Goal: Download file/media: Obtain a digital file from the website

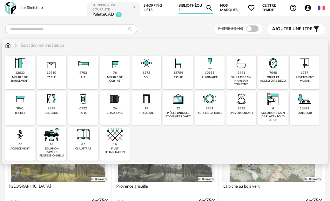
click at [302, 70] on img at bounding box center [304, 63] width 15 height 15
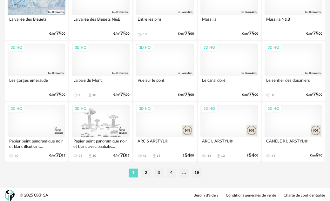
scroll to position [1142, 0]
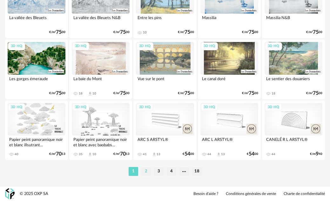
click at [147, 170] on li "2" at bounding box center [146, 171] width 10 height 9
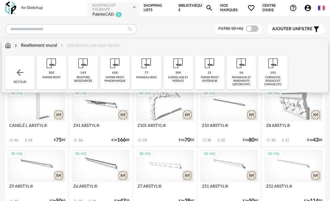
click at [49, 79] on div "papier peint" at bounding box center [52, 77] width 18 height 3
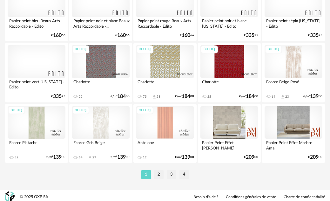
scroll to position [1142, 0]
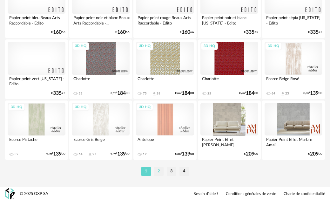
click at [158, 171] on li "2" at bounding box center [159, 171] width 10 height 9
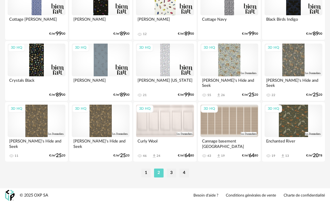
scroll to position [1142, 0]
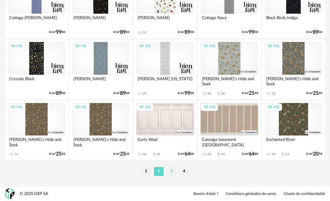
click at [173, 169] on li "3" at bounding box center [172, 171] width 10 height 9
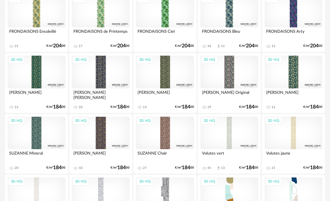
scroll to position [1142, 0]
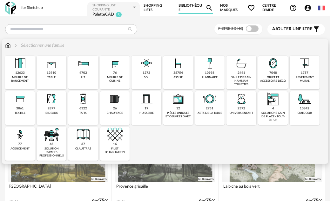
click at [296, 78] on div "revêtement mural" at bounding box center [305, 79] width 26 height 7
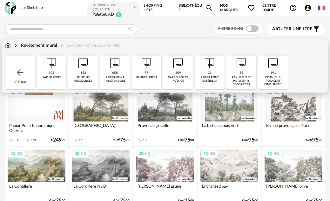
click at [41, 44] on div "Revêtement mural" at bounding box center [35, 45] width 44 height 6
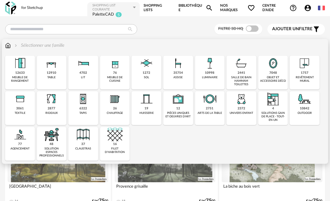
click at [302, 77] on div "revêtement mural" at bounding box center [305, 79] width 26 height 7
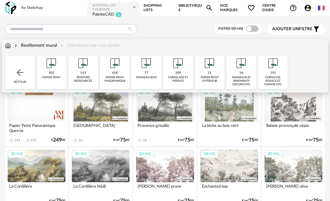
click at [57, 76] on div "papier peint" at bounding box center [52, 77] width 18 height 3
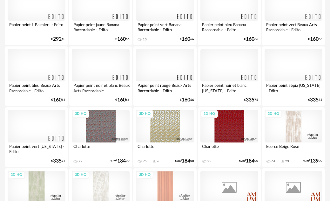
scroll to position [1142, 0]
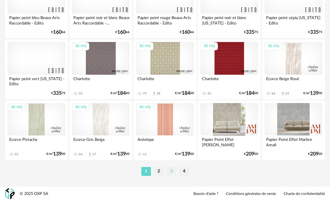
click at [171, 170] on li "3" at bounding box center [172, 171] width 10 height 9
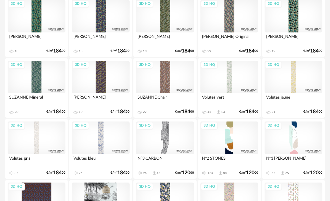
scroll to position [1112, 0]
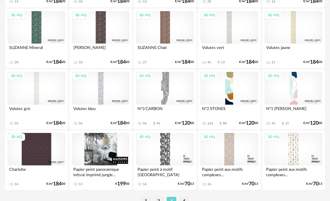
click at [295, 116] on div "N°1 ROSEANNA" at bounding box center [294, 111] width 58 height 13
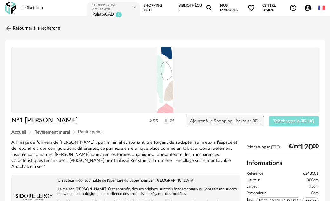
click at [295, 120] on span "Télécharger la 3D HQ" at bounding box center [294, 121] width 41 height 4
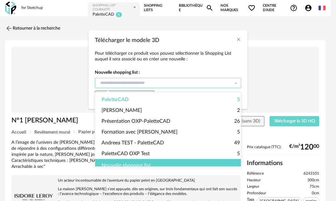
click at [132, 85] on input "Télécharger le modele 3D" at bounding box center [168, 83] width 146 height 10
click at [124, 162] on div "Nouvelle shopping list" at bounding box center [170, 165] width 151 height 13
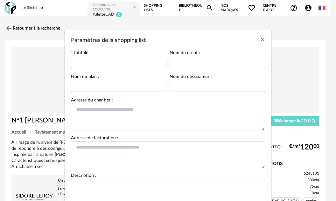
click at [100, 63] on input "Paramètres de la shopping list" at bounding box center [118, 63] width 95 height 10
type input "**********"
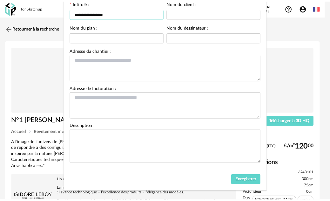
scroll to position [56, 0]
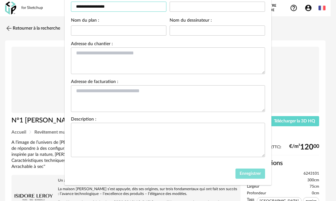
type input "**********"
click at [246, 174] on span "Enregistrer" at bounding box center [249, 173] width 21 height 4
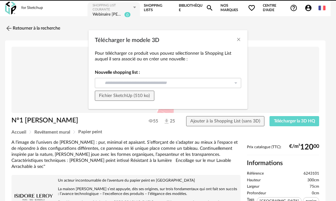
type input "**********"
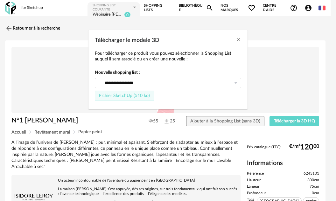
click at [137, 96] on span "Fichier SketchUp (510 ko)" at bounding box center [124, 95] width 51 height 4
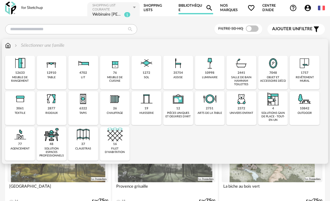
click at [305, 75] on div "1757 revêtement mural" at bounding box center [305, 73] width 30 height 34
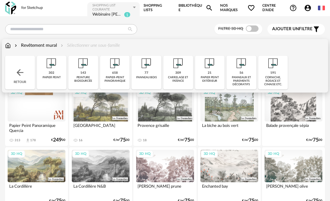
click at [111, 76] on div "papier-peint panoramique" at bounding box center [115, 79] width 26 height 7
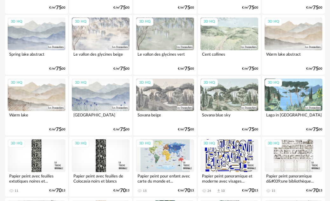
scroll to position [191, 0]
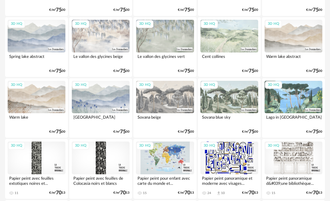
click at [289, 36] on div "3D HQ" at bounding box center [294, 36] width 58 height 32
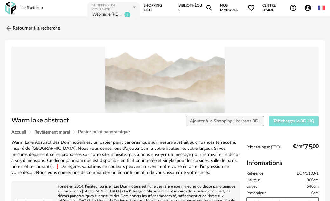
click at [297, 121] on span "Télécharger la 3D HQ" at bounding box center [294, 121] width 41 height 4
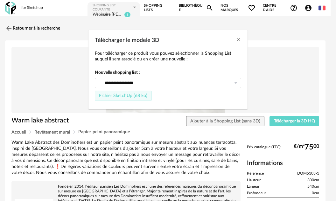
click at [116, 98] on span "Fichier SketchUp (68 ko)" at bounding box center [123, 95] width 48 height 4
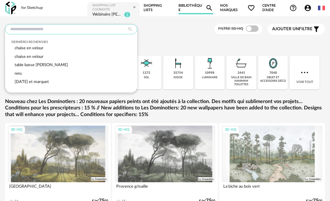
click at [58, 25] on input "text" at bounding box center [71, 29] width 132 height 10
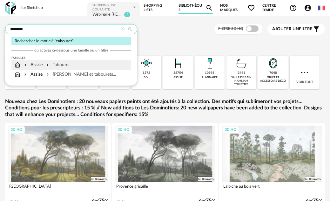
type input "********"
click at [49, 64] on div "Tabouret" at bounding box center [57, 65] width 25 height 6
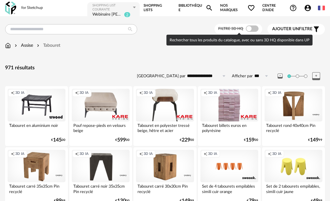
click at [255, 28] on span at bounding box center [252, 28] width 13 height 6
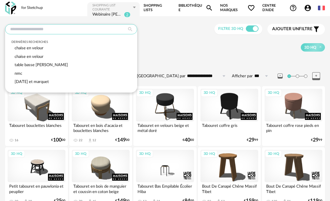
click at [72, 29] on input "text" at bounding box center [71, 29] width 132 height 10
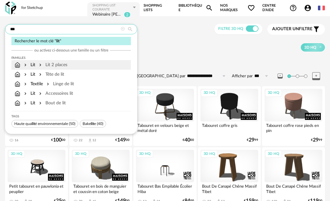
type input "***"
click at [58, 65] on div "Lit 2 places" at bounding box center [53, 65] width 30 height 6
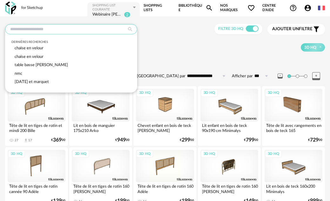
click at [36, 30] on input "text" at bounding box center [71, 29] width 132 height 10
type input "*"
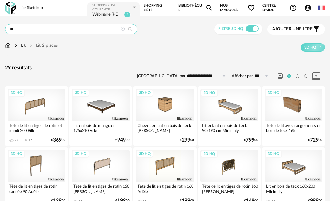
type input "*"
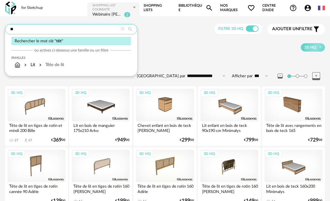
type input "*"
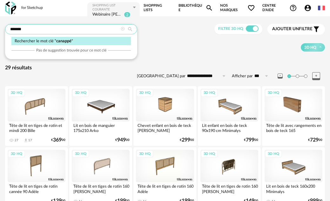
click at [23, 29] on input "*******" at bounding box center [71, 29] width 132 height 10
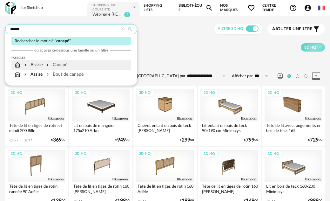
type input "******"
click at [66, 63] on div "Canapé" at bounding box center [56, 65] width 22 height 6
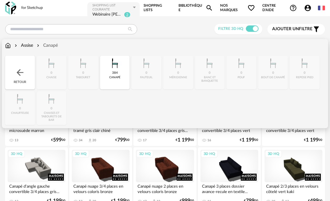
click at [120, 76] on div "canapé" at bounding box center [114, 77] width 11 height 3
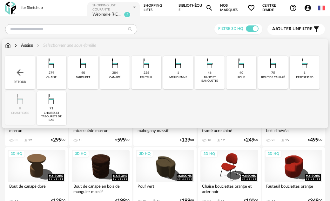
click at [116, 73] on div "384" at bounding box center [115, 73] width 6 height 4
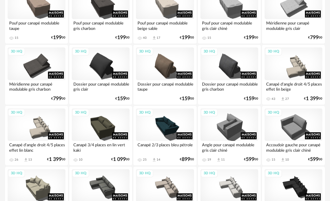
scroll to position [890, 0]
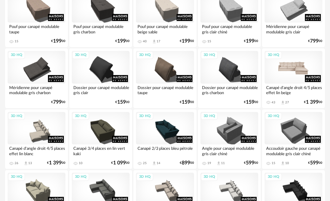
click at [290, 74] on div "3D HQ" at bounding box center [294, 67] width 58 height 32
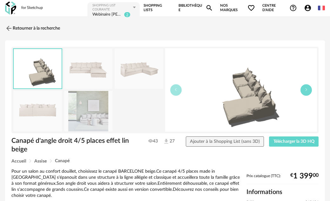
click at [305, 90] on icon "button" at bounding box center [306, 90] width 4 height 4
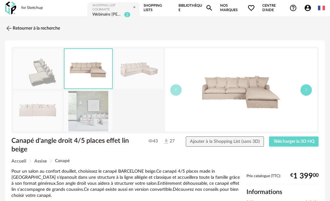
click at [305, 90] on icon "button" at bounding box center [306, 90] width 4 height 4
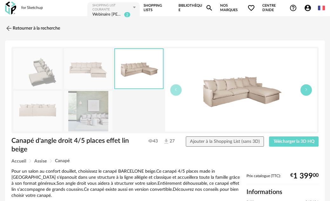
click at [305, 90] on icon "button" at bounding box center [306, 90] width 4 height 4
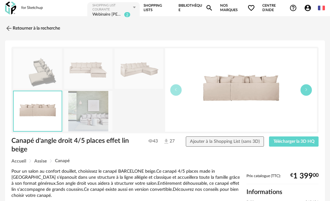
click at [305, 90] on icon "button" at bounding box center [306, 90] width 4 height 4
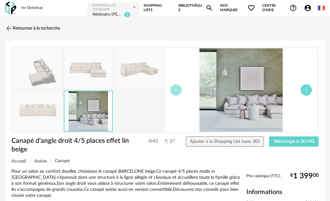
click at [305, 90] on icon "button" at bounding box center [306, 90] width 4 height 4
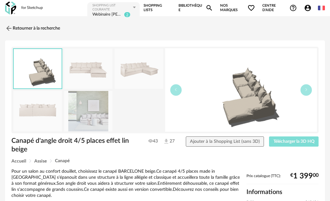
click at [290, 139] on span "Télécharger la 3D HQ" at bounding box center [294, 141] width 41 height 4
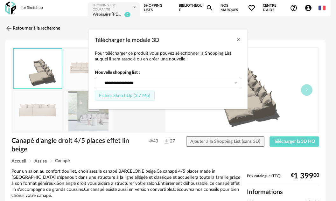
click at [133, 93] on button "Fichier SketchUp (3,7 Mo)" at bounding box center [125, 96] width 60 height 10
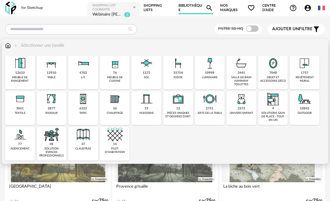
click at [61, 80] on div "12910 table" at bounding box center [52, 73] width 30 height 34
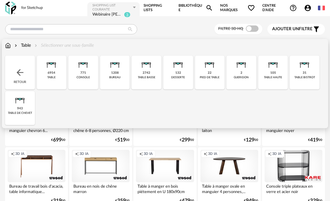
click at [153, 82] on div "2742 table basse" at bounding box center [147, 73] width 30 height 34
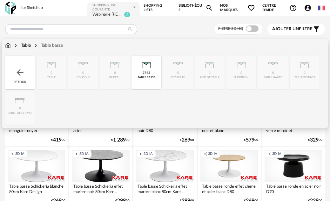
click at [153, 82] on div "2742 table basse" at bounding box center [147, 73] width 30 height 34
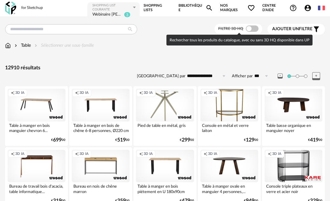
click at [253, 29] on span at bounding box center [252, 28] width 13 height 6
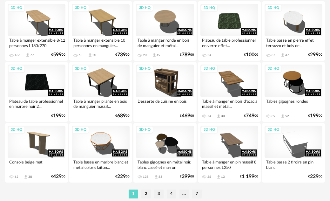
scroll to position [1142, 0]
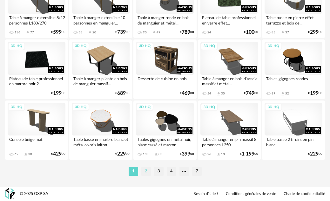
click at [143, 170] on li "2" at bounding box center [146, 171] width 10 height 9
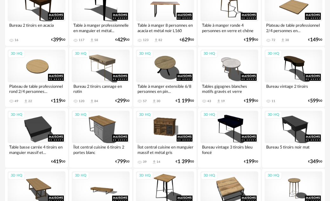
scroll to position [1049, 0]
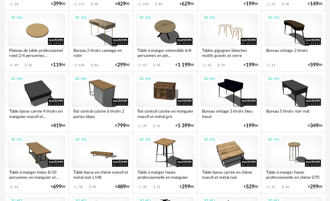
click at [222, 30] on div "3D HQ" at bounding box center [230, 30] width 58 height 32
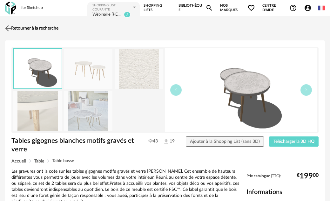
click at [8, 28] on img at bounding box center [8, 28] width 9 height 9
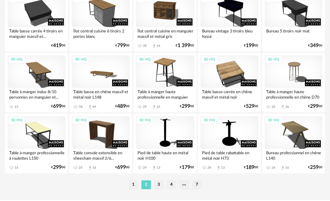
scroll to position [1142, 0]
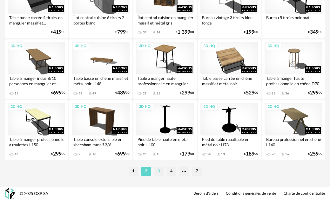
click at [159, 172] on li "3" at bounding box center [159, 171] width 10 height 9
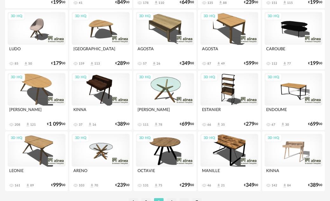
scroll to position [1110, 0]
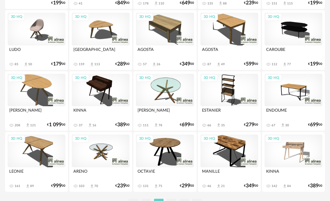
click at [182, 87] on div "3D HQ" at bounding box center [165, 90] width 58 height 32
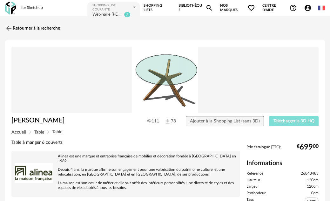
click at [286, 126] on button "Télécharger la 3D HQ" at bounding box center [294, 121] width 50 height 10
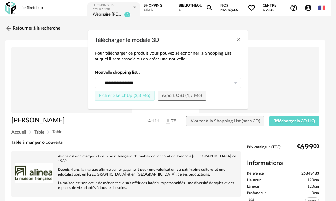
click at [112, 97] on span "Fichier SketchUp (2,3 Mo)" at bounding box center [124, 95] width 51 height 4
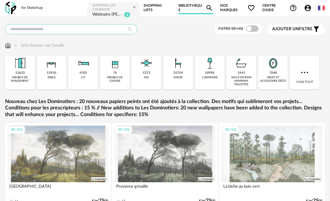
click at [75, 30] on input "text" at bounding box center [71, 29] width 132 height 10
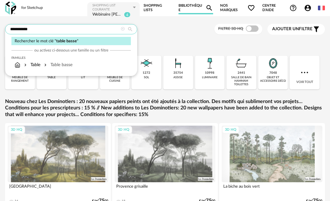
type input "**********"
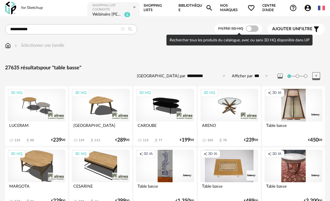
click at [254, 31] on span at bounding box center [252, 28] width 13 height 6
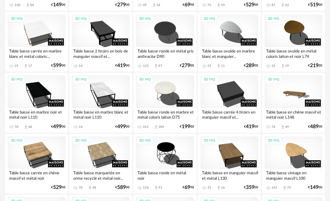
scroll to position [508, 0]
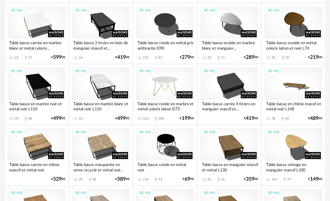
click at [166, 82] on div "3D HQ" at bounding box center [165, 83] width 58 height 32
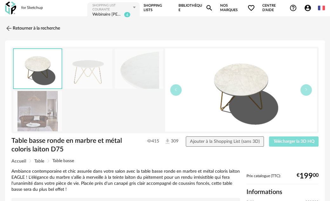
click at [297, 142] on span "Télécharger la 3D HQ" at bounding box center [294, 141] width 41 height 4
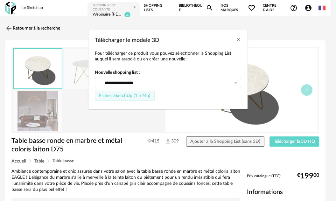
click at [145, 97] on span "Fichier SketchUp (1,5 Mo)" at bounding box center [124, 95] width 51 height 4
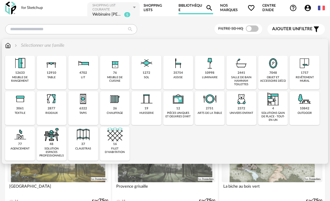
click at [182, 71] on div "35754" at bounding box center [178, 73] width 10 height 4
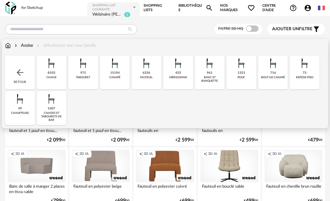
click at [49, 76] on div "chaise" at bounding box center [51, 77] width 10 height 3
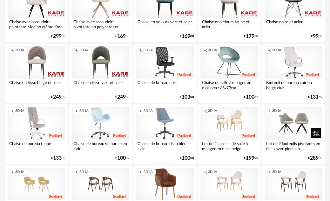
scroll to position [350, 0]
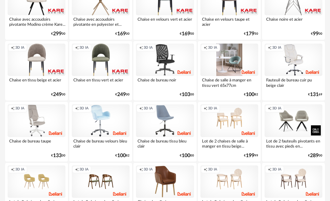
click at [229, 61] on div "Creation icon 3D IA" at bounding box center [230, 60] width 58 height 32
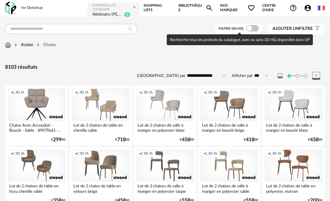
click at [253, 29] on span at bounding box center [252, 28] width 13 height 6
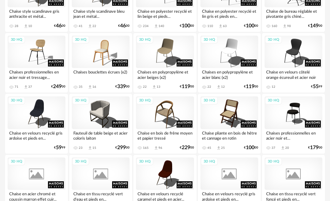
scroll to position [858, 0]
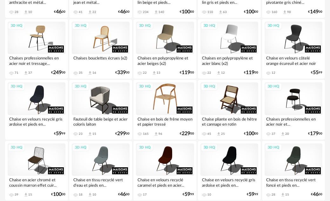
click at [171, 90] on div "3D HQ" at bounding box center [165, 98] width 58 height 32
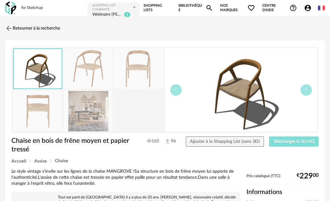
click at [303, 142] on span "Télécharger la 3D HQ" at bounding box center [294, 141] width 41 height 4
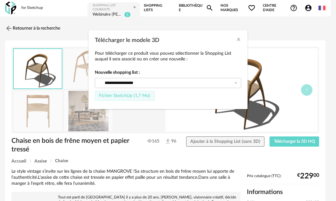
click at [139, 94] on span "Fichier SketchUp (1,7 Mo)" at bounding box center [124, 95] width 51 height 4
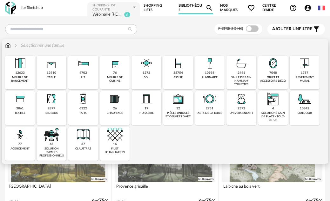
click at [277, 78] on div "objet et accessoire déco" at bounding box center [273, 79] width 26 height 7
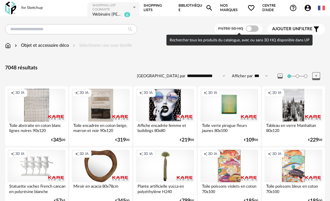
click at [252, 28] on span at bounding box center [252, 28] width 13 height 6
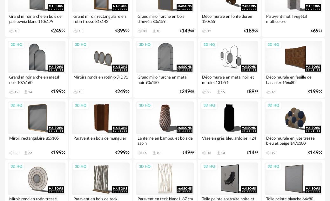
scroll to position [221, 0]
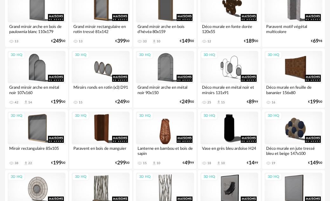
click at [160, 126] on div "3D HQ" at bounding box center [165, 128] width 58 height 32
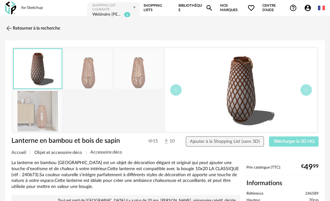
click at [295, 138] on button "Télécharger la 3D HQ" at bounding box center [294, 141] width 50 height 10
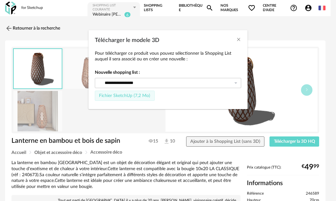
click at [120, 95] on span "Fichier SketchUp (7,2 Mo)" at bounding box center [124, 95] width 51 height 4
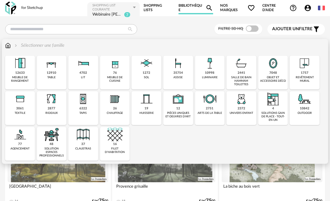
click at [274, 78] on div "objet et accessoire déco" at bounding box center [273, 79] width 26 height 7
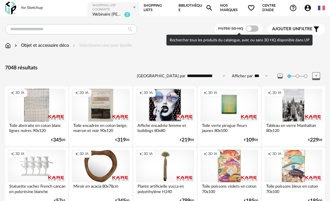
click at [254, 28] on span at bounding box center [252, 28] width 13 height 6
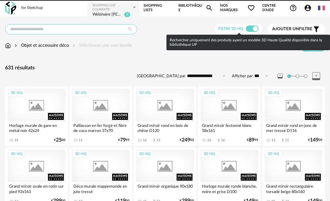
click at [73, 32] on input "text" at bounding box center [71, 29] width 132 height 10
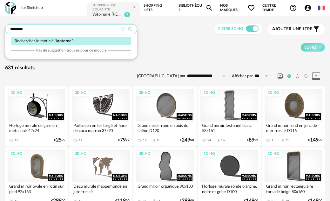
type input "********"
type input "**********"
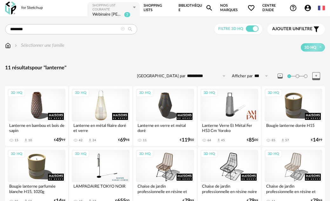
click at [99, 103] on div "3D HQ" at bounding box center [101, 105] width 58 height 32
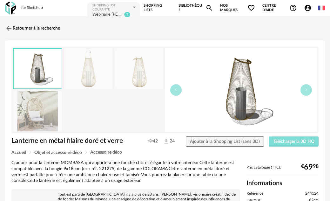
click at [290, 142] on span "Télécharger la 3D HQ" at bounding box center [294, 141] width 41 height 4
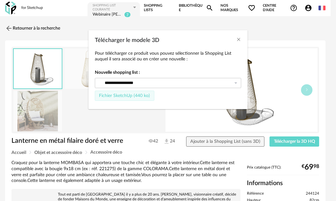
click at [139, 96] on span "Fichier SketchUp (440 ko)" at bounding box center [124, 95] width 51 height 4
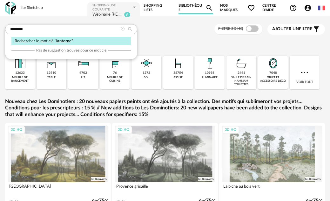
type input "********"
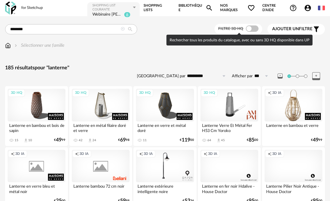
click at [252, 30] on span at bounding box center [252, 28] width 13 height 6
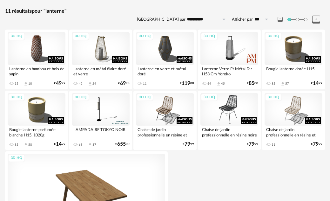
scroll to position [64, 0]
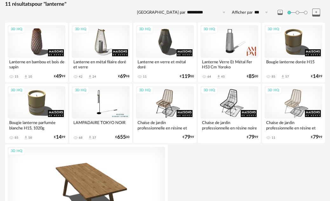
click at [101, 104] on div "3D HQ" at bounding box center [101, 102] width 58 height 32
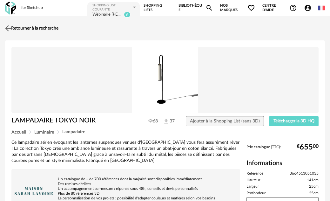
click at [8, 29] on img at bounding box center [8, 28] width 9 height 9
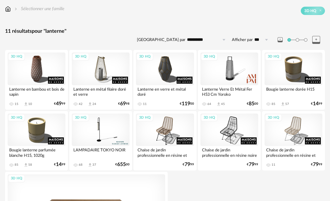
scroll to position [64, 0]
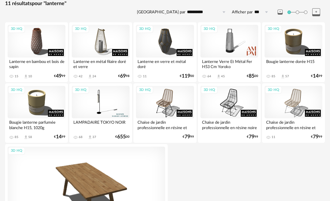
click at [95, 96] on div "3D HQ" at bounding box center [101, 102] width 58 height 32
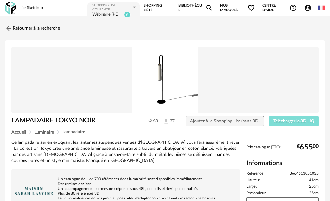
click at [296, 119] on span "Télécharger la 3D HQ" at bounding box center [294, 121] width 41 height 4
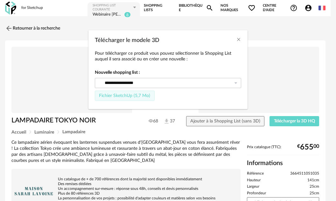
click at [120, 99] on button "Fichier SketchUp (5,7 Mo)" at bounding box center [125, 96] width 60 height 10
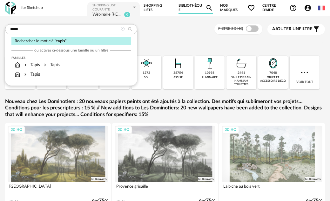
type input "*****"
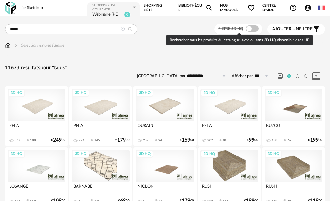
click at [253, 28] on span at bounding box center [252, 28] width 13 height 6
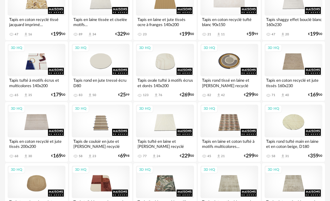
scroll to position [731, 0]
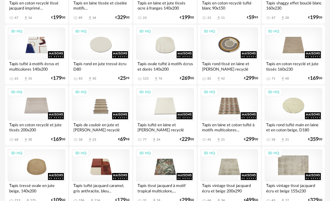
click at [296, 170] on div "3D HQ" at bounding box center [294, 165] width 58 height 32
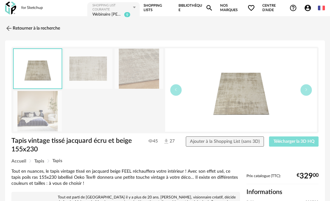
click at [287, 139] on button "Télécharger la 3D HQ" at bounding box center [294, 141] width 50 height 10
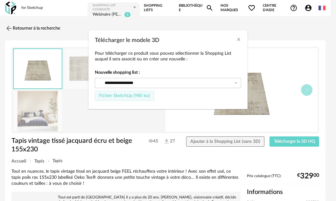
click at [119, 96] on span "Fichier SketchUp (980 ko)" at bounding box center [124, 95] width 51 height 4
